Goal: Information Seeking & Learning: Learn about a topic

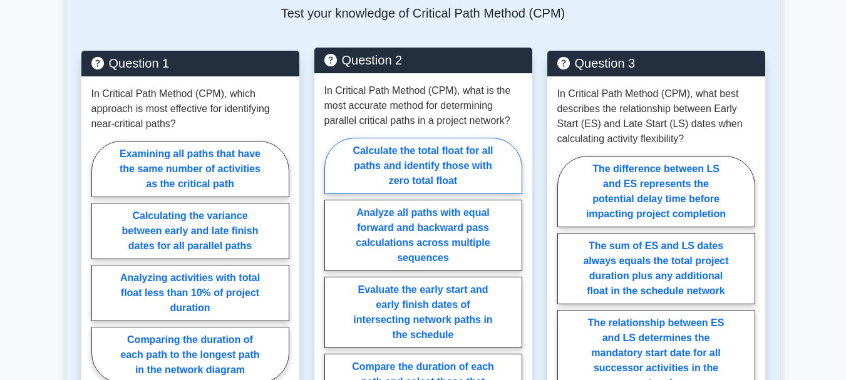
click at [432, 160] on label "Calculate the total float for all paths and identify those with zero total float" at bounding box center [424, 166] width 198 height 56
click at [333, 281] on input "Calculate the total float for all paths and identify those with zero total float" at bounding box center [329, 285] width 8 height 8
radio input "true"
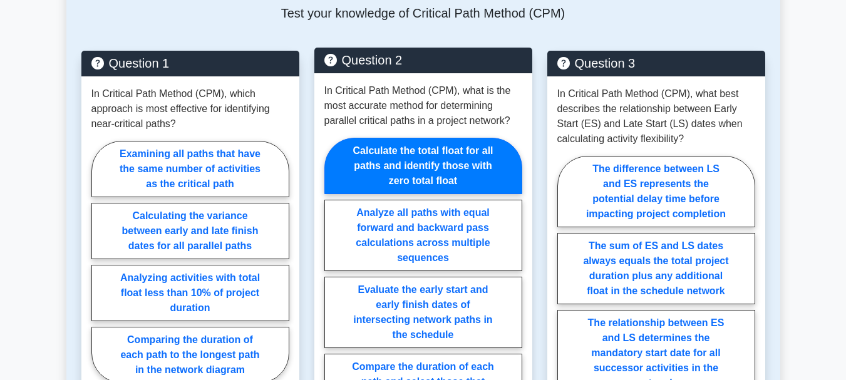
click at [432, 160] on label "Calculate the total float for all paths and identify those with zero total float" at bounding box center [424, 166] width 198 height 56
click at [333, 281] on input "Calculate the total float for all paths and identify those with zero total float" at bounding box center [329, 285] width 8 height 8
click at [432, 160] on label "Calculate the total float for all paths and identify those with zero total float" at bounding box center [424, 166] width 198 height 56
click at [333, 281] on input "Calculate the total float for all paths and identify those with zero total float" at bounding box center [329, 285] width 8 height 8
click at [432, 160] on label "Calculate the total float for all paths and identify those with zero total float" at bounding box center [424, 166] width 198 height 56
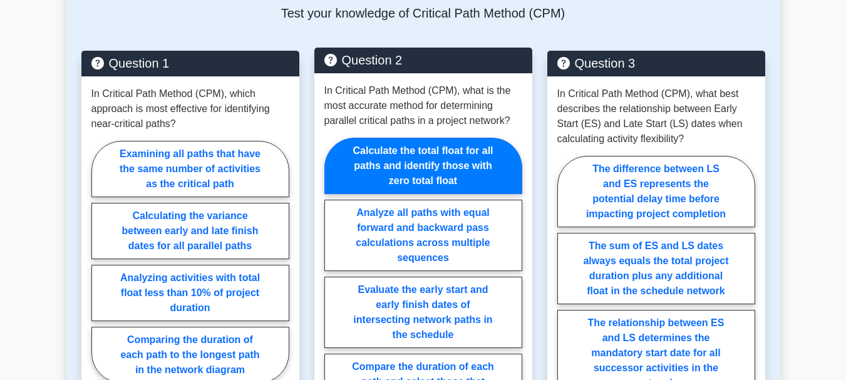
click at [333, 281] on input "Calculate the total float for all paths and identify those with zero total float" at bounding box center [329, 285] width 8 height 8
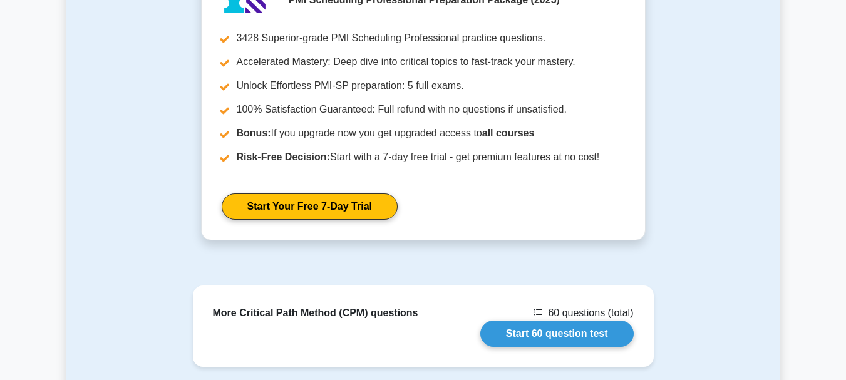
scroll to position [1161, 0]
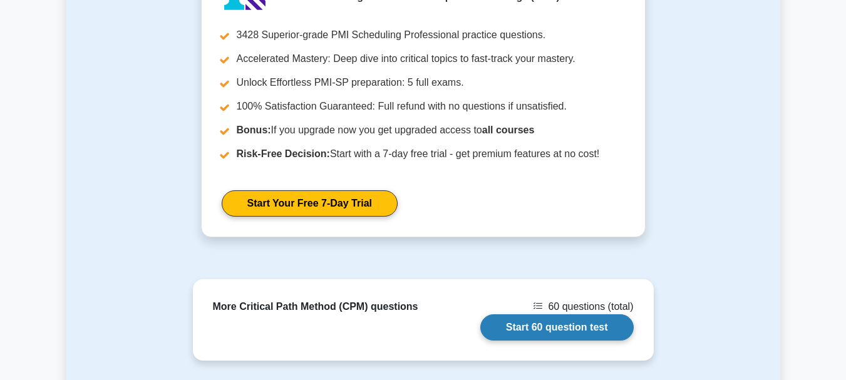
click at [552, 328] on link "Start 60 question test" at bounding box center [557, 327] width 153 height 26
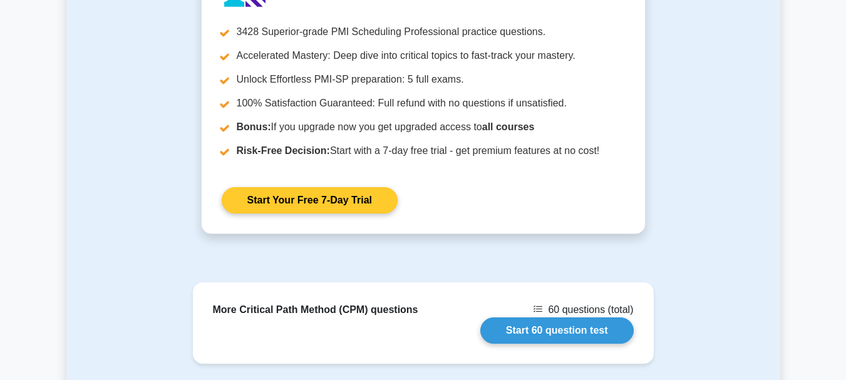
click at [347, 199] on link "Start Your Free 7-Day Trial" at bounding box center [310, 200] width 176 height 26
